Goal: Check status

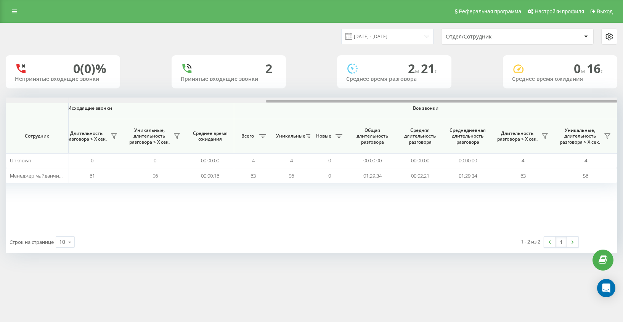
click at [618, 131] on div "19.08.2025 - 19.08.2025 Отдел/Сотрудник 0 (0)% Непринятые входящие звонки 2 При…" at bounding box center [311, 146] width 623 height 246
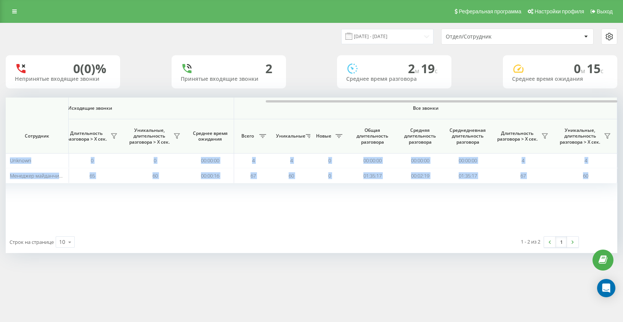
click at [601, 95] on div "[DATE] - [DATE] Отдел/Сотрудник 0 (0)% Непринятые входящие звонки 2 Принятые вх…" at bounding box center [311, 138] width 611 height 230
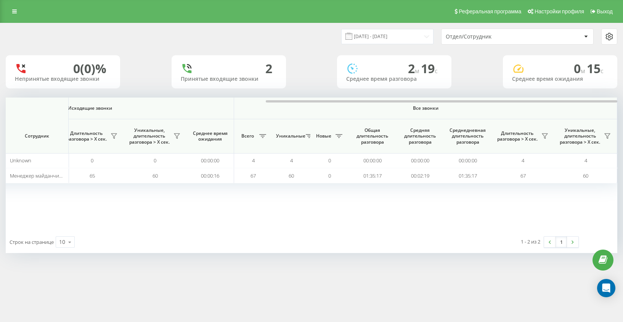
click at [421, 219] on div "Входящие звонки Исходящие звонки Все звонки Сотрудник Всего Уникальные Новые Пр…" at bounding box center [311, 164] width 611 height 133
